Goal: Task Accomplishment & Management: Complete application form

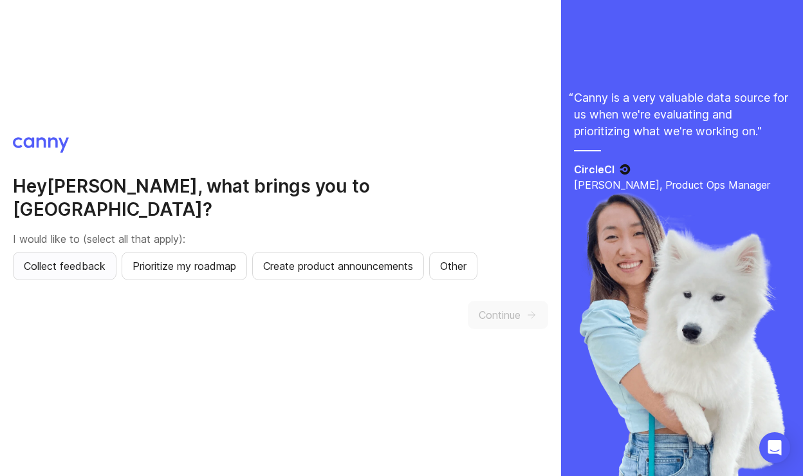
click at [89, 258] on span "Collect feedback" at bounding box center [65, 265] width 82 height 15
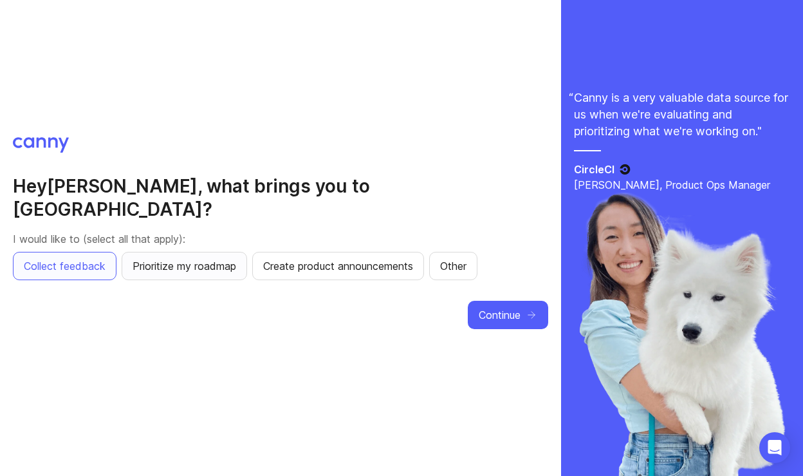
click at [151, 258] on span "Prioritize my roadmap" at bounding box center [185, 265] width 104 height 15
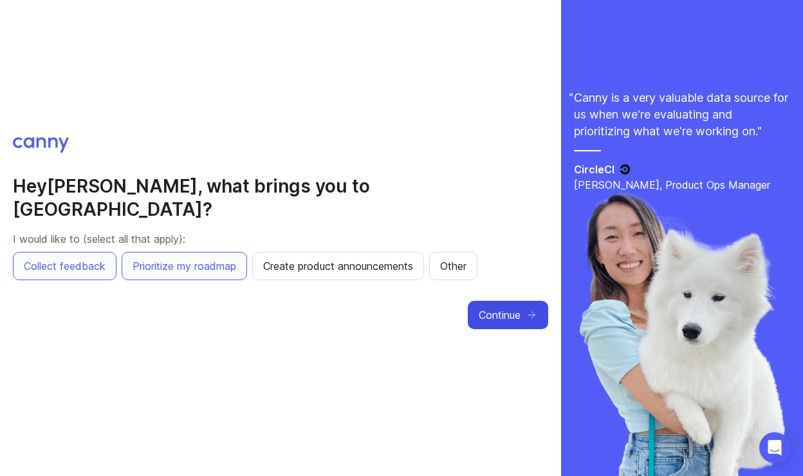
click at [516, 307] on span "Continue" at bounding box center [500, 314] width 42 height 15
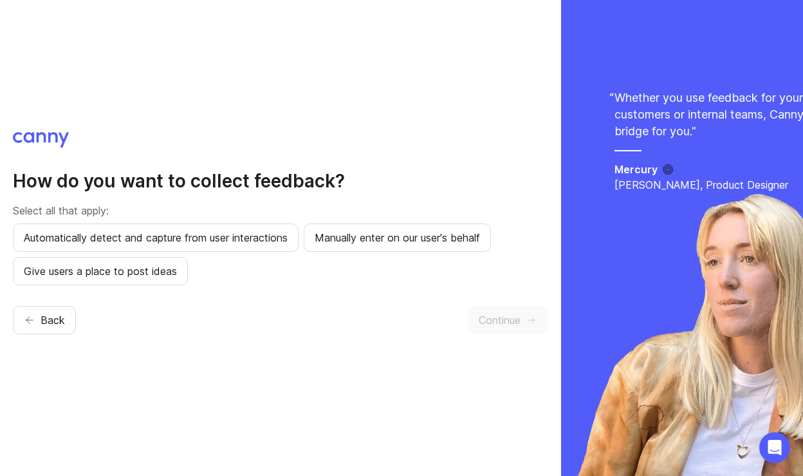
scroll to position [1, 0]
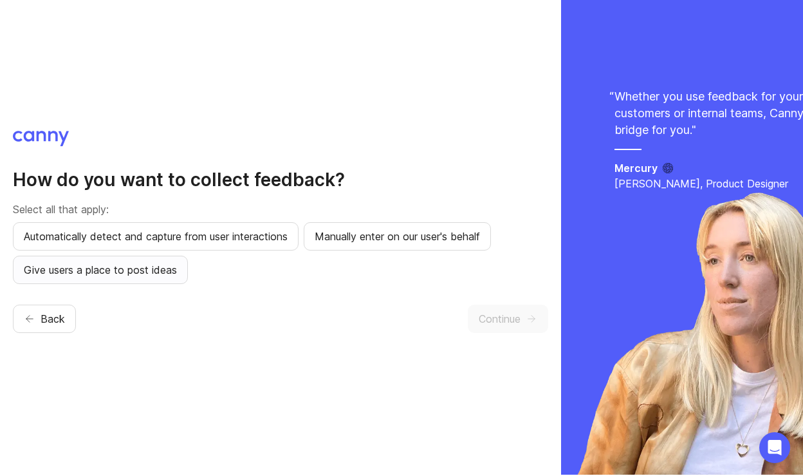
click at [135, 276] on span "Give users a place to post ideas" at bounding box center [100, 269] width 153 height 15
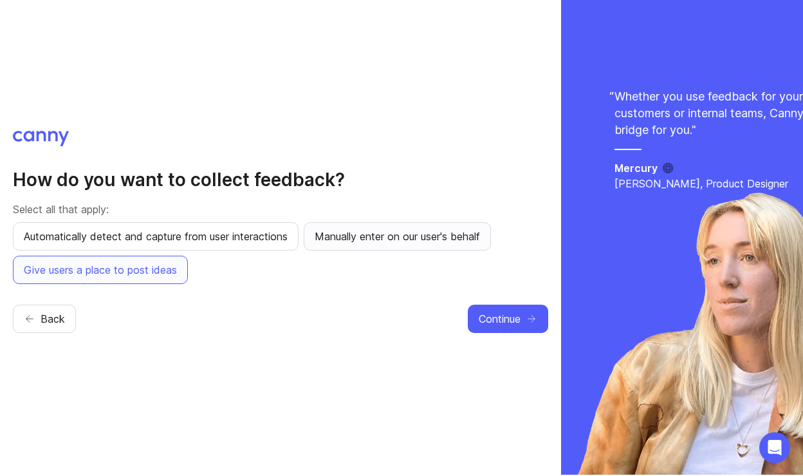
click at [370, 227] on button "Manually enter on our user's behalf" at bounding box center [397, 236] width 187 height 28
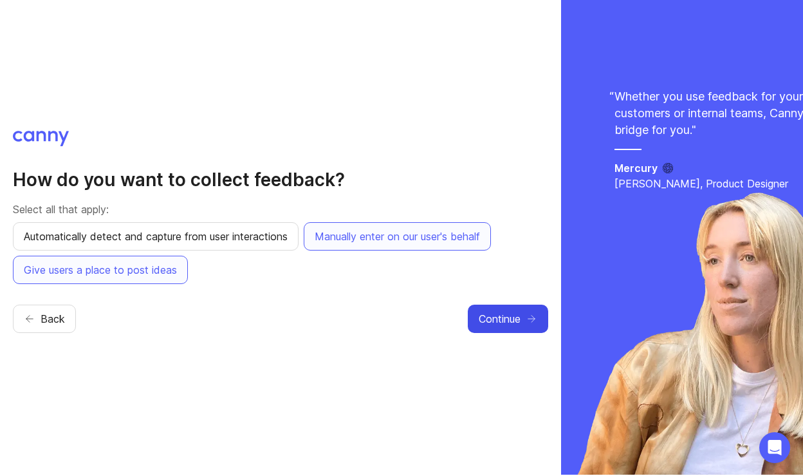
click at [507, 329] on button "Continue" at bounding box center [508, 318] width 80 height 28
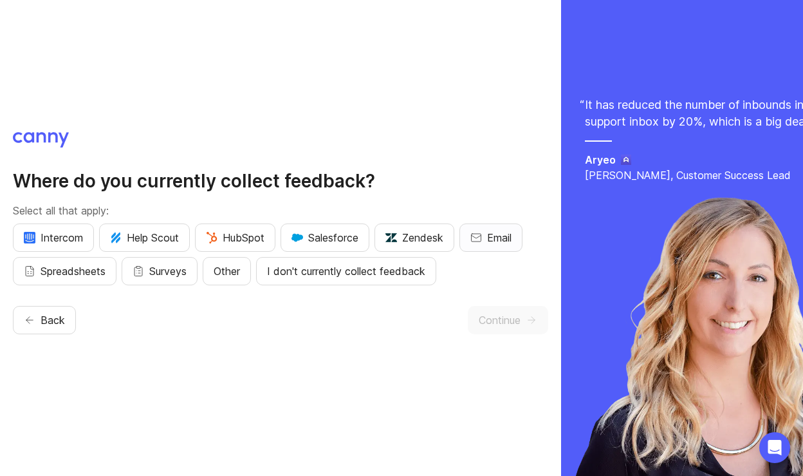
click at [505, 241] on span "Email" at bounding box center [499, 237] width 24 height 15
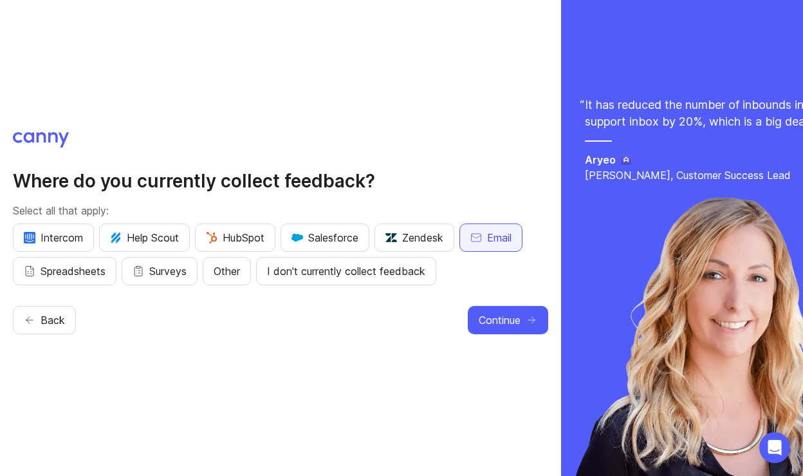
click at [508, 234] on span "Email" at bounding box center [499, 237] width 24 height 15
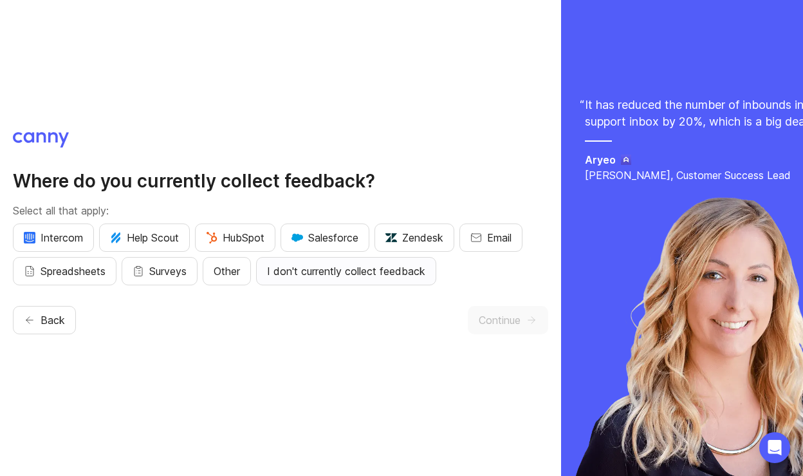
click at [409, 266] on span "I don't currently collect feedback" at bounding box center [346, 270] width 158 height 15
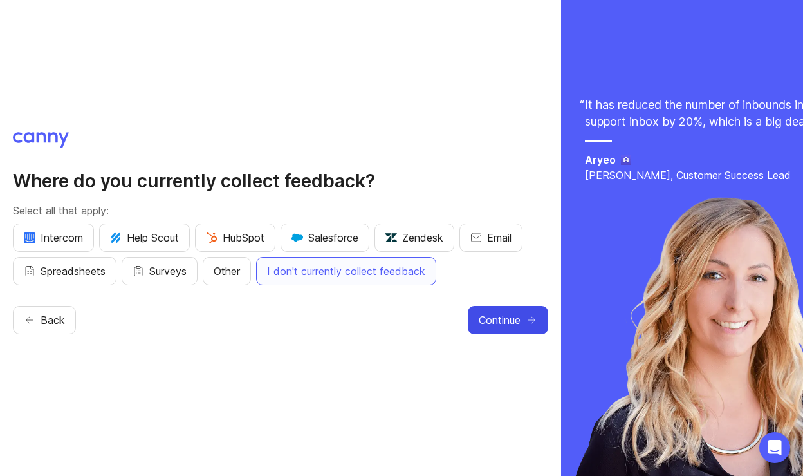
click at [491, 312] on span "Continue" at bounding box center [500, 319] width 42 height 15
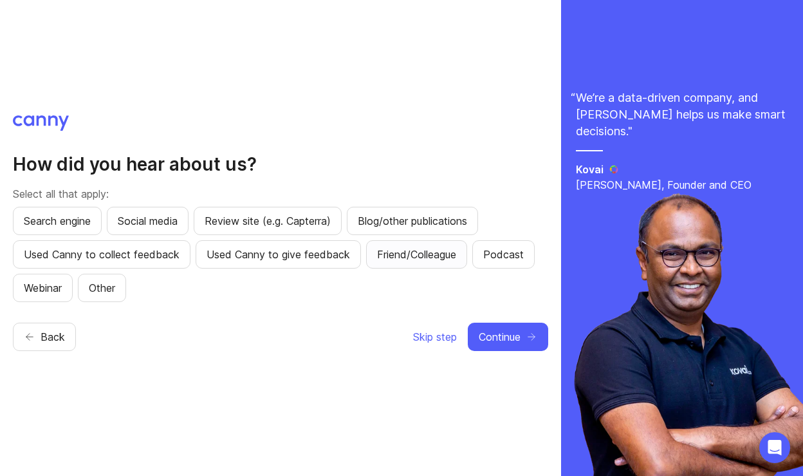
click at [404, 255] on span "Friend/Colleague" at bounding box center [416, 254] width 79 height 15
click at [501, 337] on span "Continue" at bounding box center [500, 336] width 42 height 15
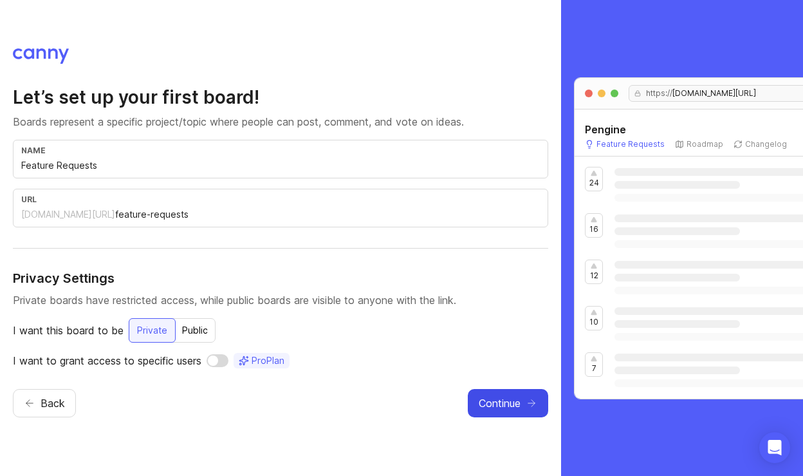
click at [512, 406] on span "Continue" at bounding box center [500, 402] width 42 height 15
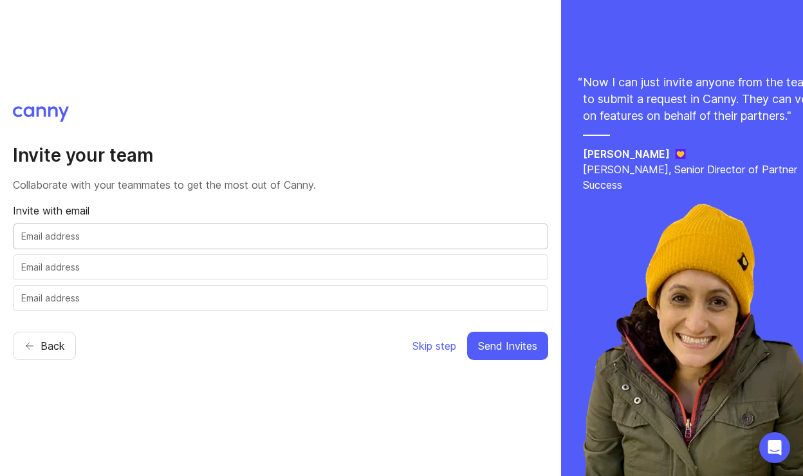
click at [325, 229] on input "text" at bounding box center [280, 236] width 519 height 14
paste input "[EMAIL_ADDRESS][DOMAIN_NAME]"
type input "[EMAIL_ADDRESS][DOMAIN_NAME]"
click at [531, 350] on span "Send Invites" at bounding box center [507, 345] width 59 height 15
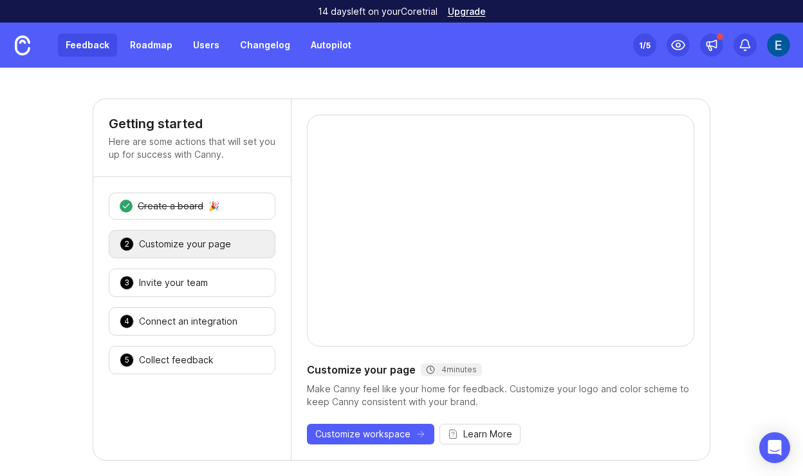
click at [82, 46] on link "Feedback" at bounding box center [87, 44] width 59 height 23
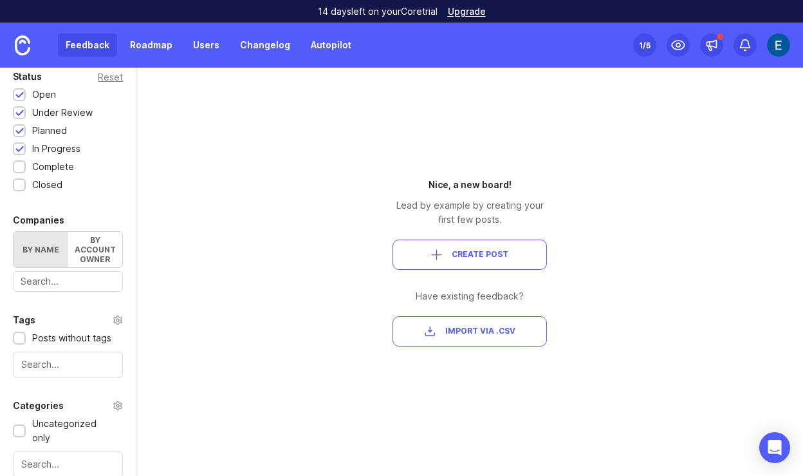
scroll to position [319, 0]
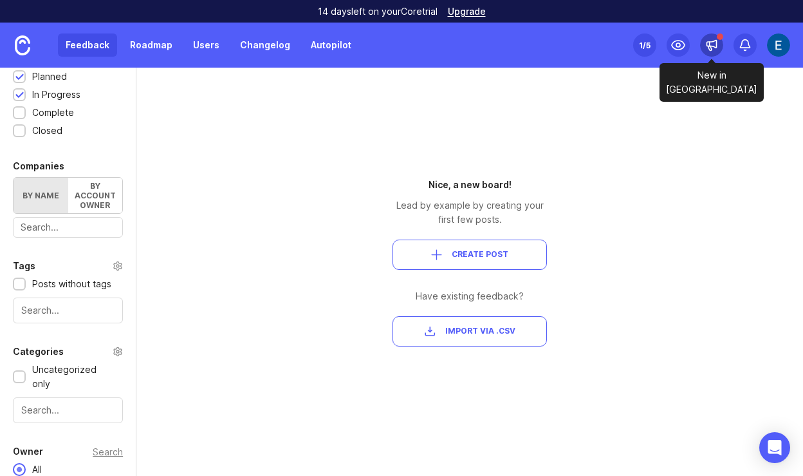
click at [718, 44] on icon at bounding box center [711, 45] width 13 height 13
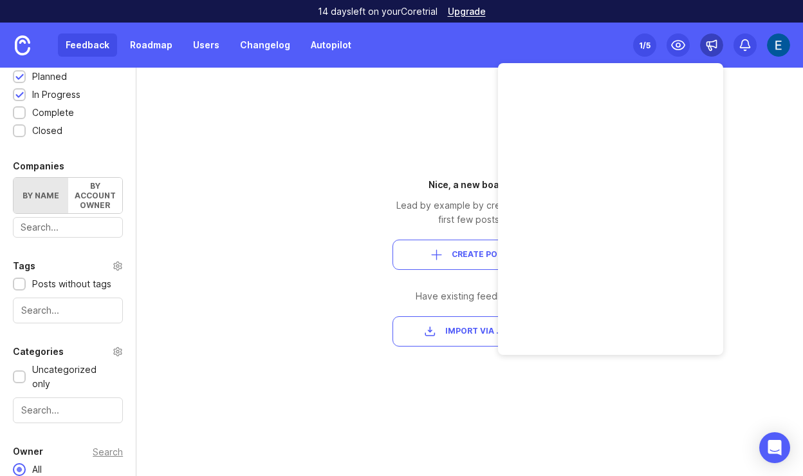
click at [718, 46] on icon at bounding box center [711, 45] width 13 height 13
